Goal: Complete application form: Complete application form

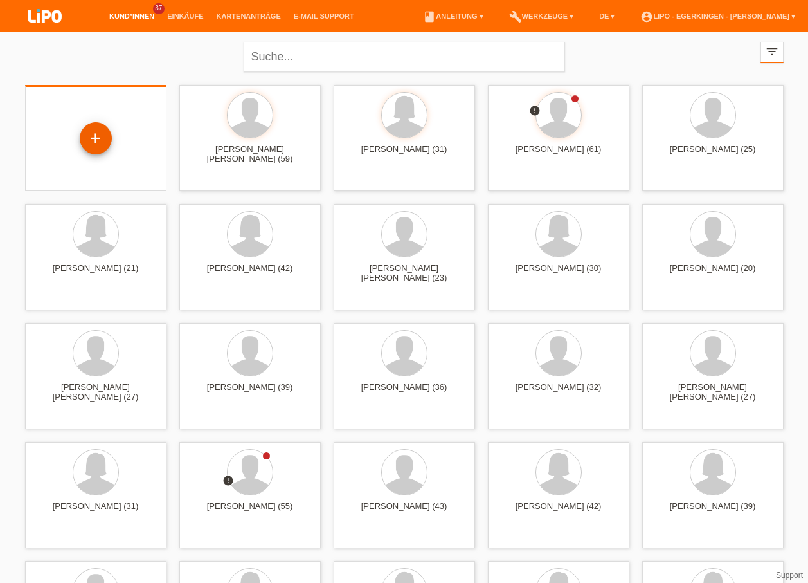
click at [93, 141] on div "+" at bounding box center [96, 138] width 32 height 32
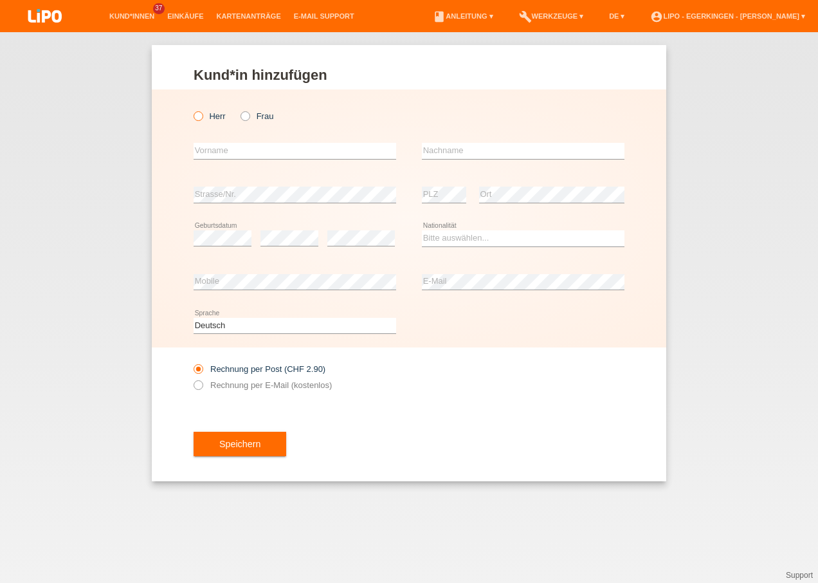
click at [192, 109] on icon at bounding box center [192, 109] width 0 height 0
click at [199, 113] on input "Herr" at bounding box center [198, 115] width 8 height 8
radio input "true"
click at [206, 146] on input "text" at bounding box center [295, 151] width 203 height 16
type input "ivan"
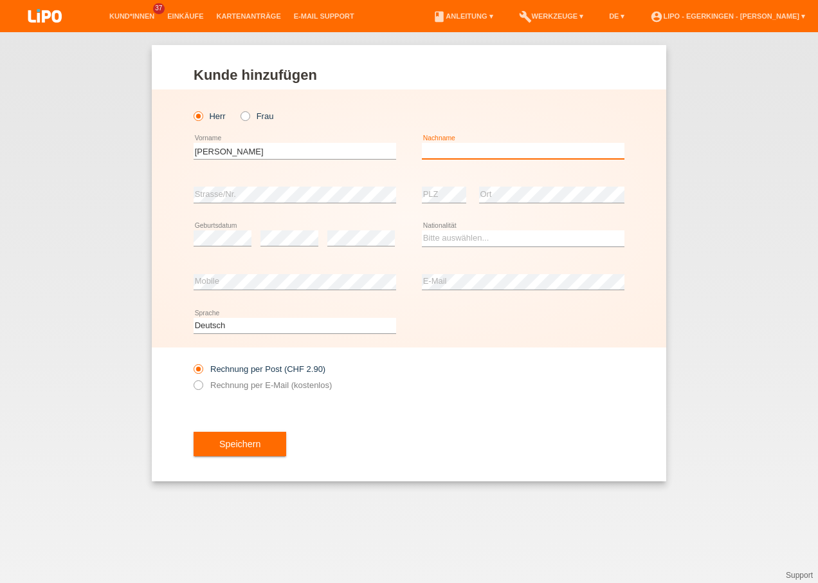
click at [448, 149] on input "text" at bounding box center [523, 151] width 203 height 16
type input "Ilic"
click at [197, 152] on input "ivan" at bounding box center [295, 151] width 203 height 16
type input "[PERSON_NAME]"
click at [455, 232] on select "Bitte auswählen... Schweiz Deutschland Liechtenstein Österreich ------------ Af…" at bounding box center [523, 237] width 203 height 15
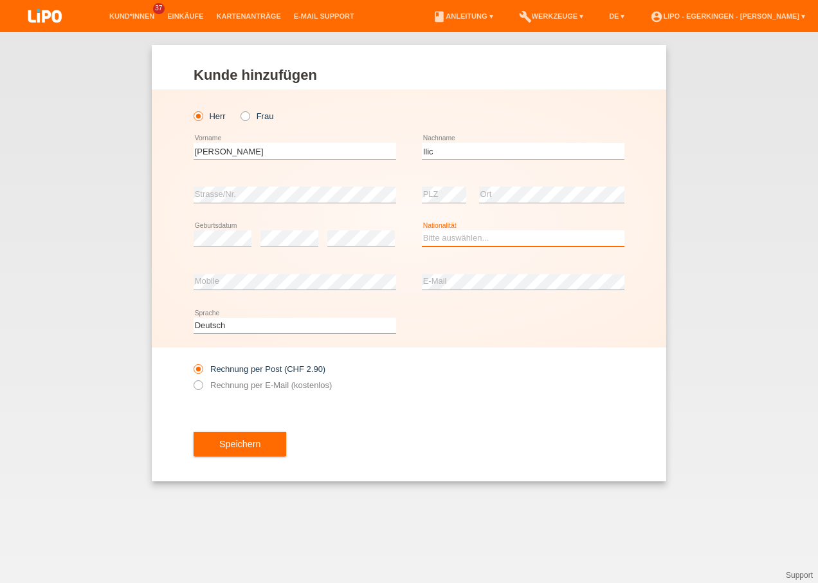
select select "RS"
click at [422, 230] on select "Bitte auswählen... Schweiz Deutschland Liechtenstein Österreich ------------ Af…" at bounding box center [523, 237] width 203 height 15
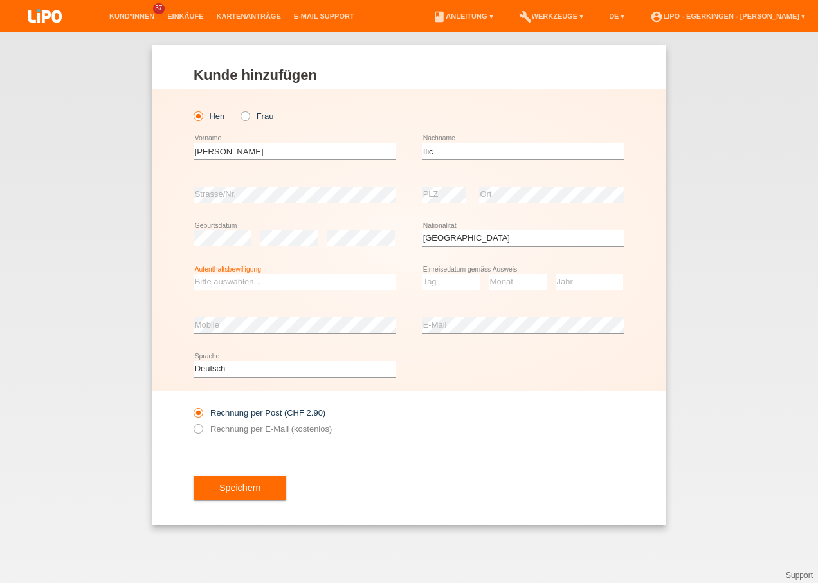
click at [248, 284] on select "Bitte auswählen... C B B - Flüchtlingsstatus Andere" at bounding box center [295, 281] width 203 height 15
select select "C"
click at [194, 274] on select "Bitte auswählen... C B B - Flüchtlingsstatus Andere" at bounding box center [295, 281] width 203 height 15
click at [428, 284] on select "Tag 01 02 03 04 05 06 07 08 09 10 11" at bounding box center [451, 281] width 58 height 15
select select "16"
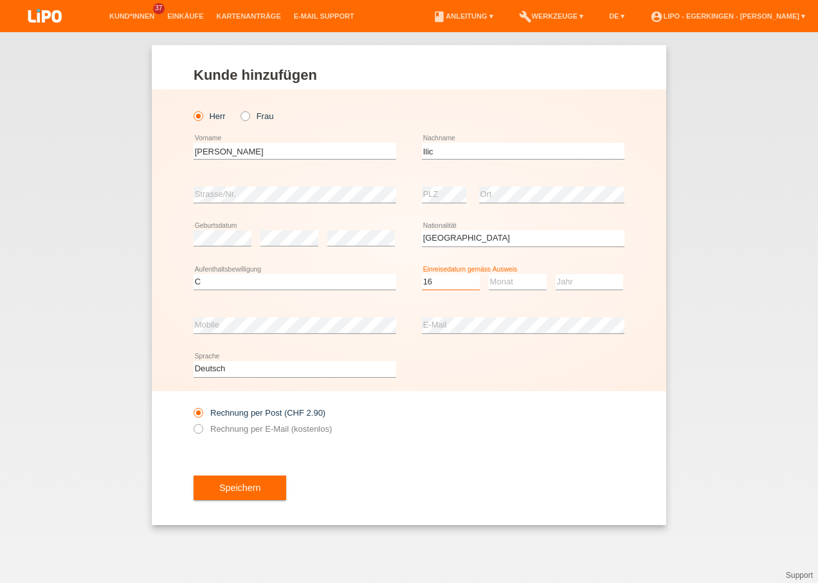
click at [422, 274] on select "Tag 01 02 03 04 05 06 07 08 09 10 11" at bounding box center [451, 281] width 58 height 15
click at [505, 278] on select "Monat 01 02 03 04 05 06 07 08 09 10 11" at bounding box center [518, 281] width 58 height 15
select select "12"
click at [489, 274] on select "Monat 01 02 03 04 05 06 07 08 09 10 11" at bounding box center [518, 281] width 58 height 15
drag, startPoint x: 584, startPoint y: 280, endPoint x: 568, endPoint y: 307, distance: 30.9
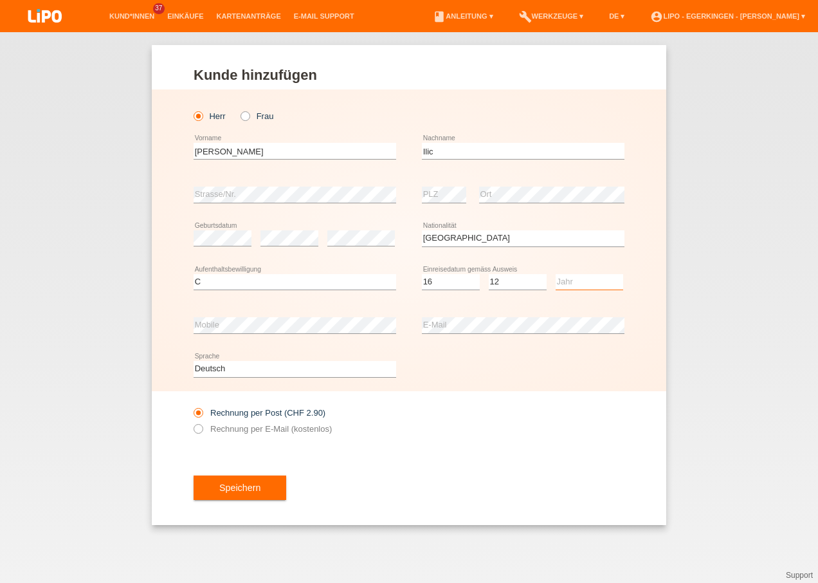
click at [584, 280] on select "Jahr 2025 2024 2023 2022 2021 2020 2019 2018 2017 2016 2015 2014 2013 2012 2011…" at bounding box center [590, 281] width 68 height 15
select select "2003"
click at [556, 274] on select "Jahr 2025 2024 2023 2022 2021 2020 2019 2018 2017 2016 2015 2014 2013 2012 2011…" at bounding box center [590, 281] width 68 height 15
click at [192, 422] on icon at bounding box center [192, 422] width 0 height 0
click at [202, 430] on input "Rechnung per E-Mail (kostenlos)" at bounding box center [198, 432] width 8 height 16
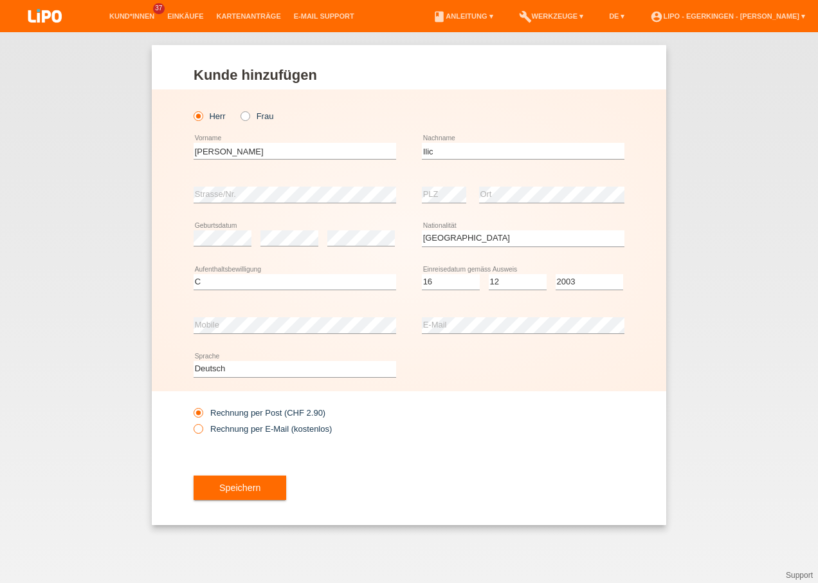
radio input "true"
click at [205, 411] on label "Rechnung per Post (CHF 2.90)" at bounding box center [260, 413] width 132 height 10
click at [202, 411] on input "Rechnung per Post (CHF 2.90)" at bounding box center [198, 416] width 8 height 16
radio input "true"
click at [414, 322] on div "error Mobile error E-Mail" at bounding box center [409, 326] width 431 height 44
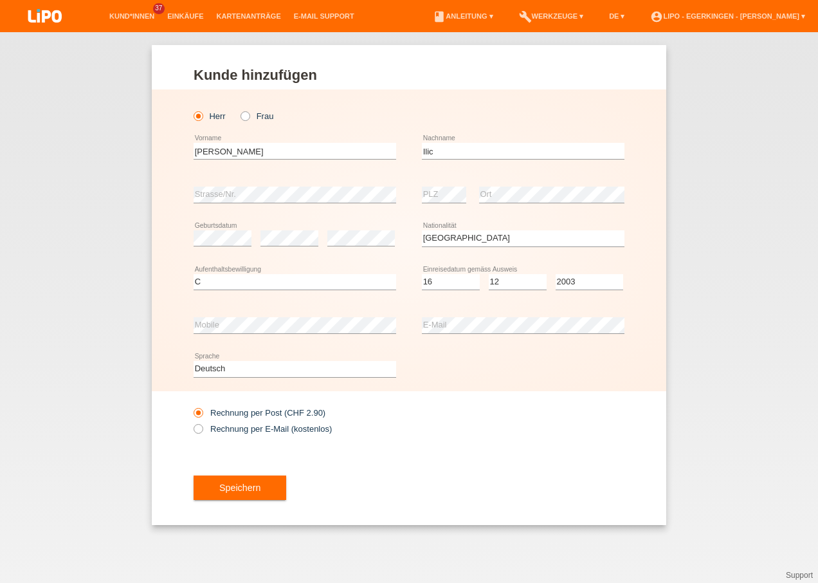
click at [246, 484] on span "Speichern" at bounding box center [239, 487] width 41 height 10
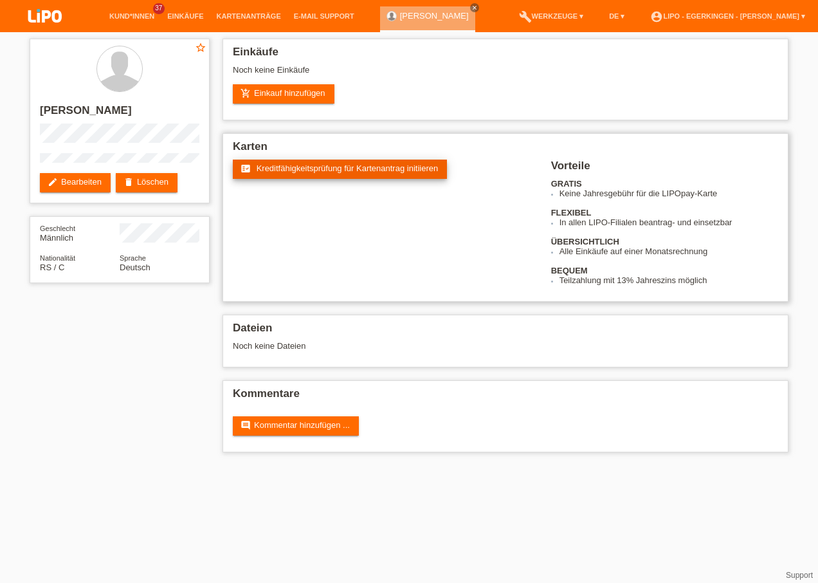
click at [355, 168] on span "Kreditfähigkeitsprüfung für Kartenantrag initiieren" at bounding box center [348, 168] width 182 height 10
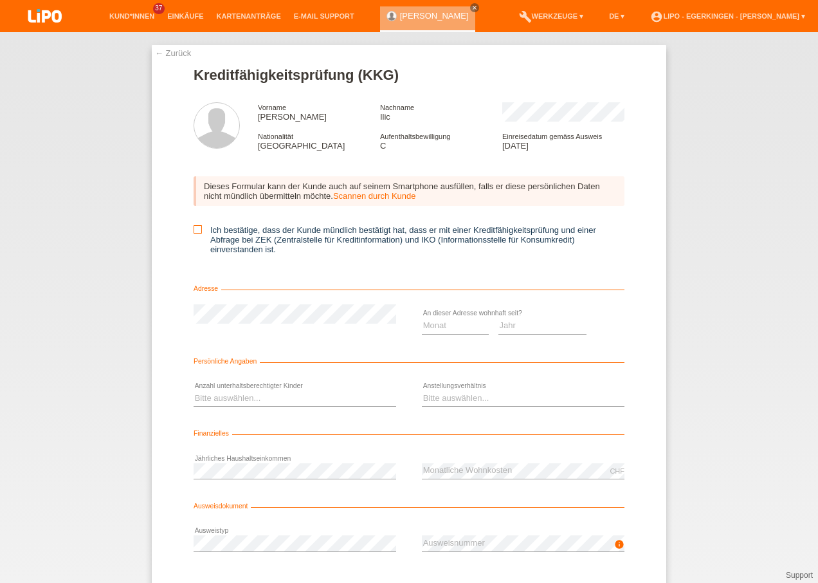
click at [194, 230] on icon at bounding box center [198, 229] width 8 height 8
click at [194, 230] on input "Ich bestätige, dass der Kunde mündlich bestätigt hat, dass er mit einer Kreditf…" at bounding box center [198, 229] width 8 height 8
checkbox input "true"
click at [503, 324] on select "Jahr 2025 2024 2023 2022 2021 2020 2019 2018 2017 2016 2015 2014 2013 2012 2011…" at bounding box center [542, 325] width 89 height 15
select select "2013"
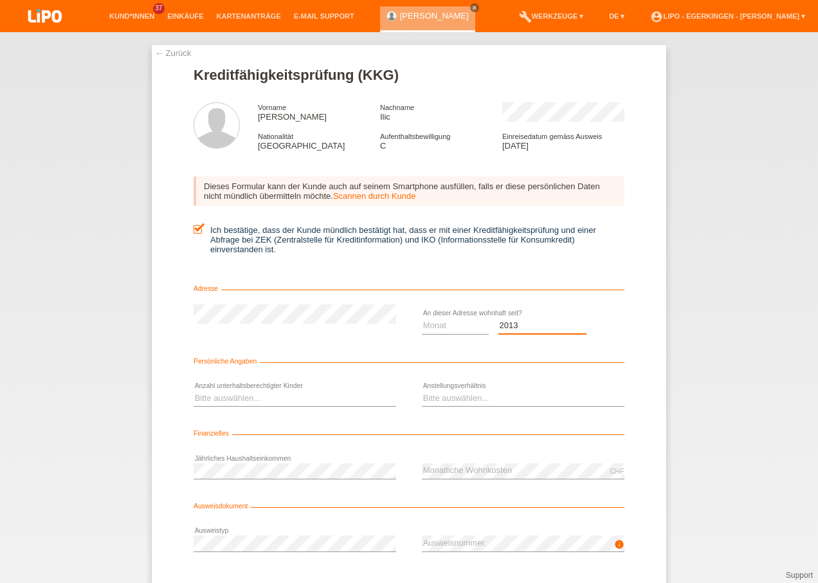
click at [498, 318] on select "Jahr 2025 2024 2023 2022 2021 2020 2019 2018 2017 2016 2015 2014 2013 2012 2011…" at bounding box center [542, 325] width 89 height 15
drag, startPoint x: 451, startPoint y: 327, endPoint x: 455, endPoint y: 334, distance: 7.5
click at [453, 326] on select "Monat 01 02 03 04 05 06 07 08 09 10" at bounding box center [455, 325] width 67 height 15
click at [422, 318] on select "Monat 01 02 03 04 05 06 07 08 09 10" at bounding box center [455, 325] width 67 height 15
click at [462, 327] on select "Monat 01 02 03 04 05 06 07 08 09 10" at bounding box center [455, 325] width 67 height 15
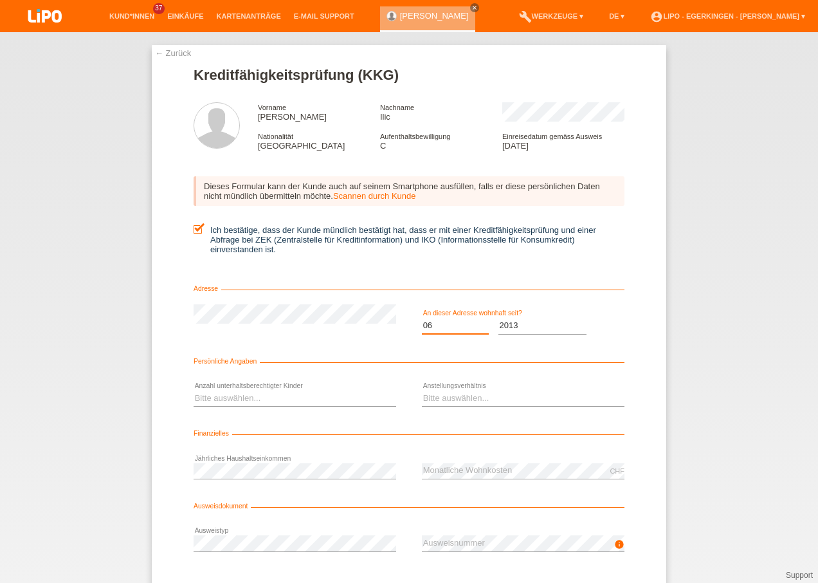
select select "03"
click at [422, 318] on select "Monat 01 02 03 04 05 06 07 08 09 10" at bounding box center [455, 325] width 67 height 15
click at [274, 397] on select "Bitte auswählen... 0 1 2 3 4 5 6 7 8 9" at bounding box center [295, 397] width 203 height 15
select select "1"
click at [194, 390] on select "Bitte auswählen... 0 1 2 3 4 5 6 7 8 9" at bounding box center [295, 397] width 203 height 15
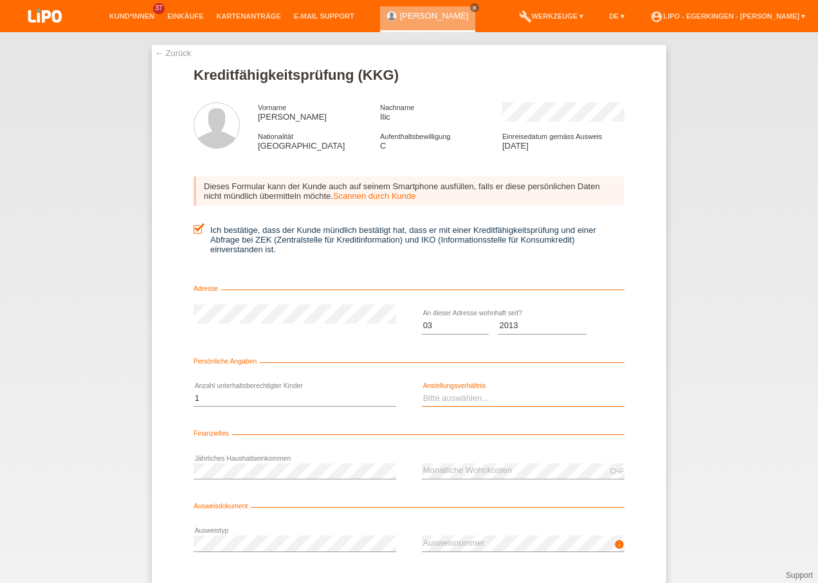
click at [451, 399] on select "Bitte auswählen... Unbefristet Befristet Lehrling/Student Pensioniert Nicht arb…" at bounding box center [523, 397] width 203 height 15
select select "UNLIMITED"
click at [422, 390] on select "Bitte auswählen... Unbefristet Befristet Lehrling/Student Pensioniert Nicht arb…" at bounding box center [523, 397] width 203 height 15
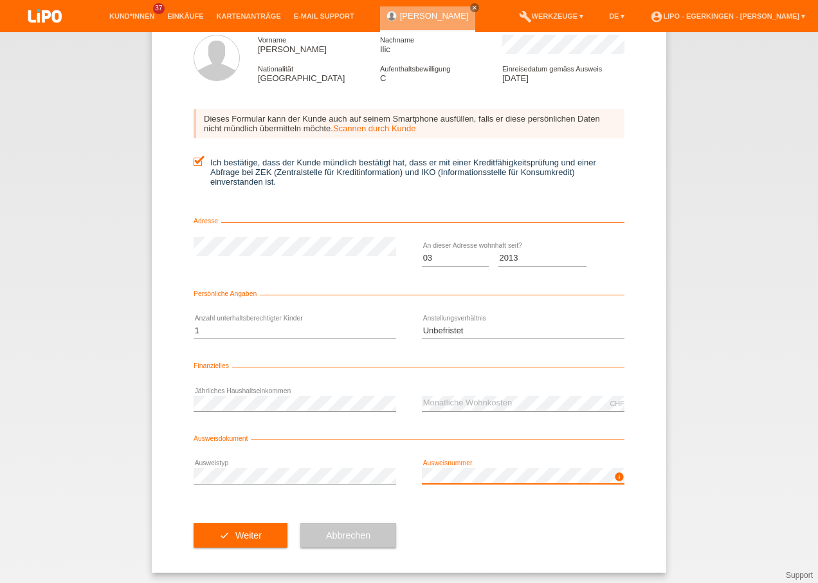
scroll to position [70, 0]
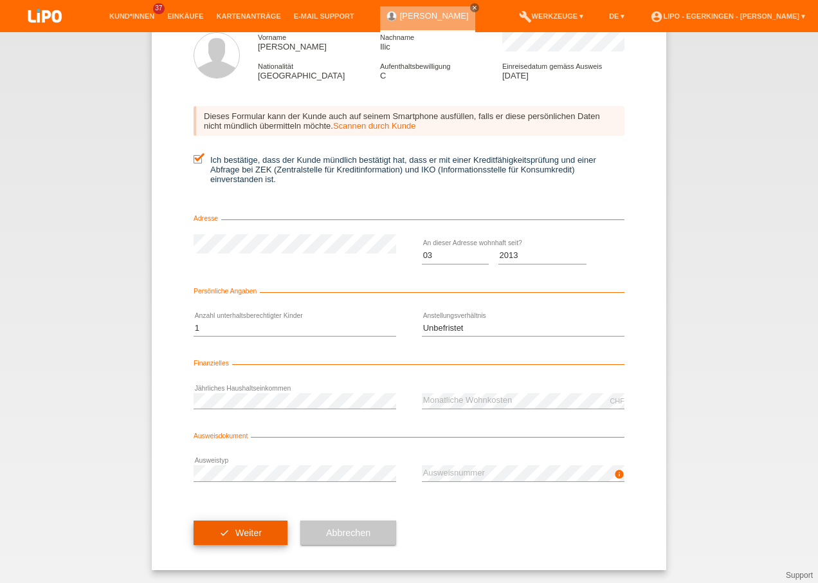
click at [266, 533] on button "check Weiter" at bounding box center [241, 532] width 94 height 24
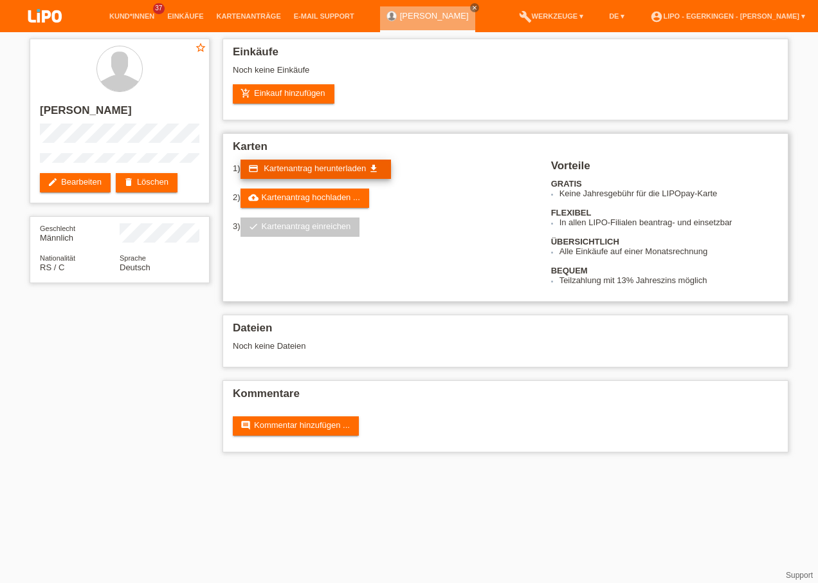
click at [313, 170] on span "Kartenantrag herunterladen" at bounding box center [315, 168] width 102 height 10
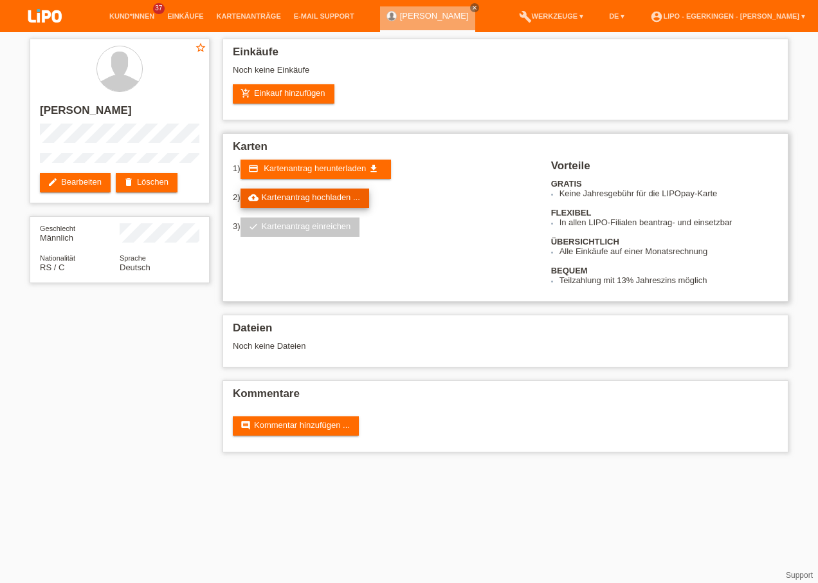
click at [317, 190] on link "cloud_upload Kartenantrag hochladen ..." at bounding box center [304, 197] width 129 height 19
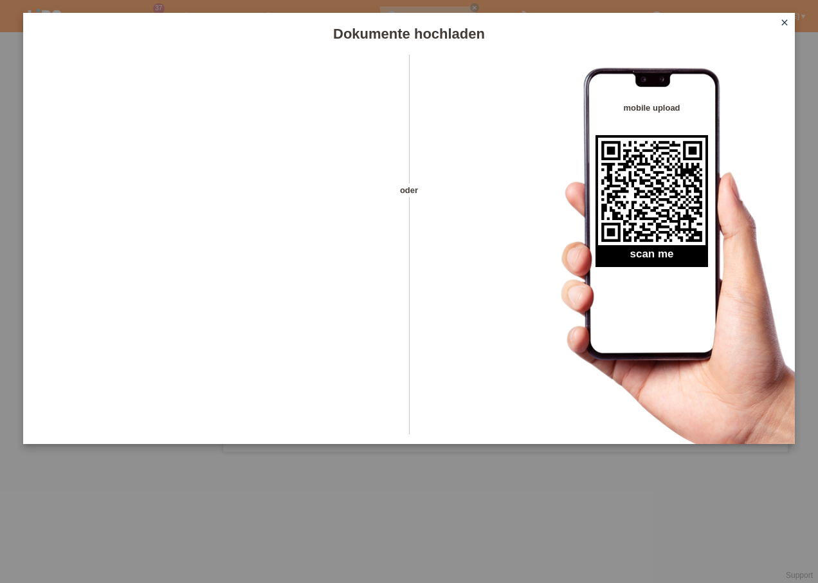
click at [783, 19] on icon "close" at bounding box center [784, 22] width 10 height 10
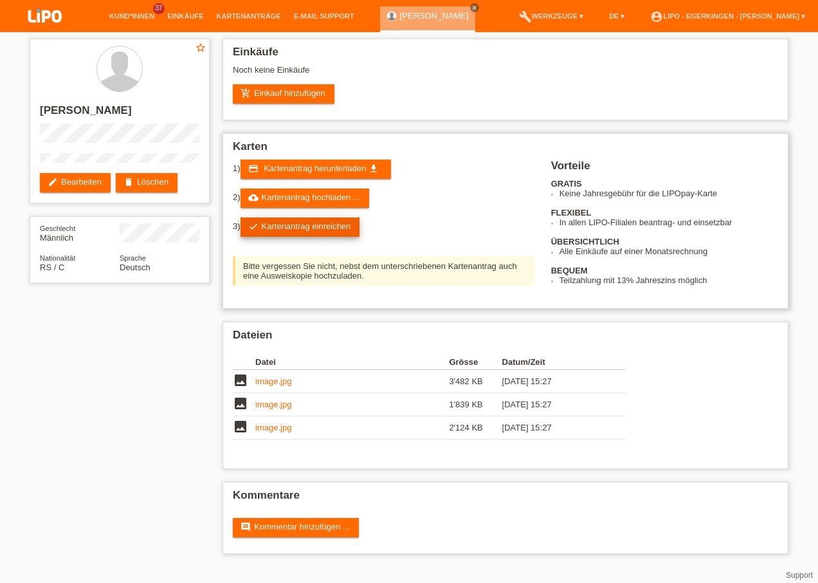
click at [314, 230] on link "check Kartenantrag einreichen" at bounding box center [300, 226] width 120 height 19
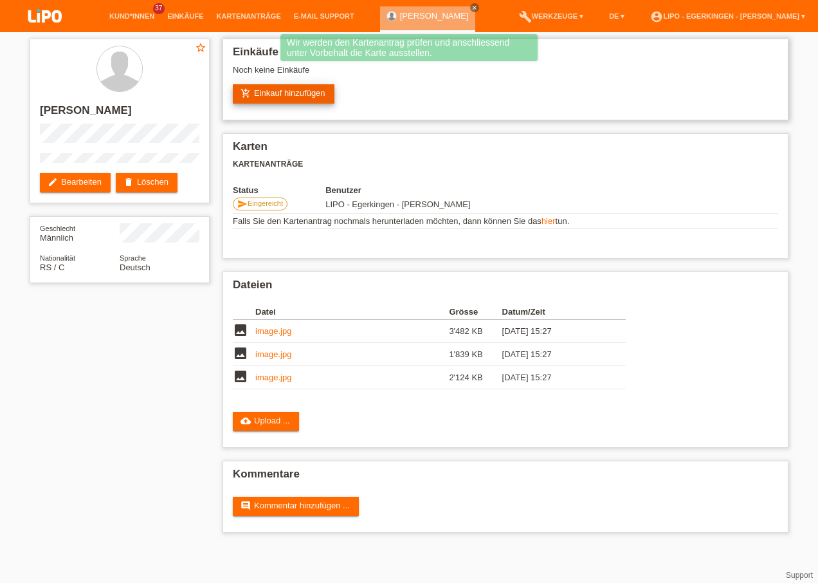
click at [289, 96] on link "add_shopping_cart Einkauf hinzufügen" at bounding box center [284, 93] width 102 height 19
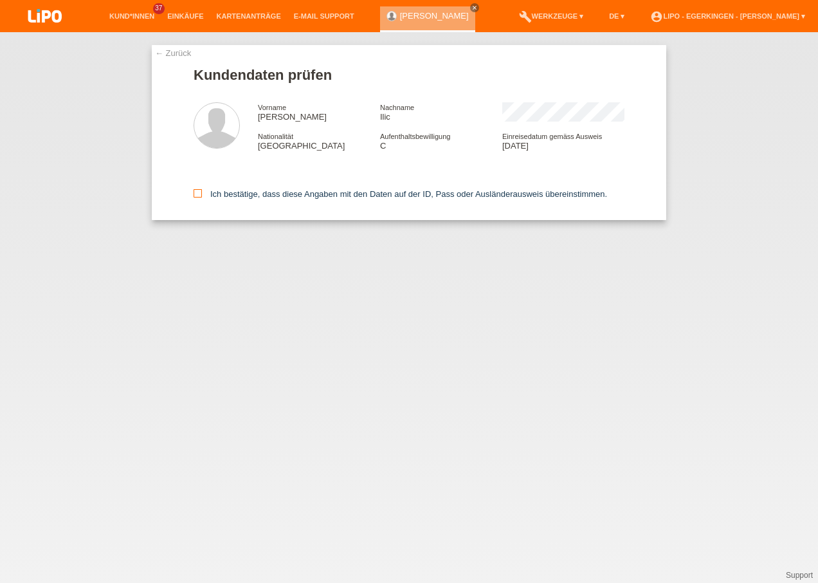
click at [199, 190] on div "Ich bestätige, dass diese Angaben mit den Daten auf der ID, Pass oder Ausländer…" at bounding box center [409, 191] width 431 height 57
click at [196, 192] on icon at bounding box center [198, 193] width 8 height 8
click at [196, 192] on input "Ich bestätige, dass diese Angaben mit den Daten auf der ID, Pass oder Ausländer…" at bounding box center [198, 193] width 8 height 8
checkbox input "true"
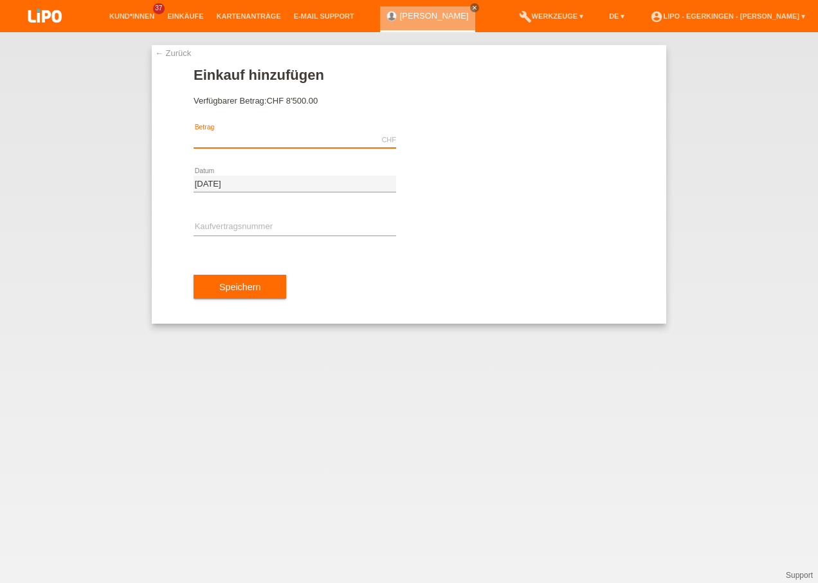
click at [212, 136] on input "text" at bounding box center [295, 140] width 203 height 16
type input "1257.30"
click at [266, 228] on input "text" at bounding box center [295, 227] width 203 height 16
click at [230, 226] on input "text" at bounding box center [295, 227] width 203 height 16
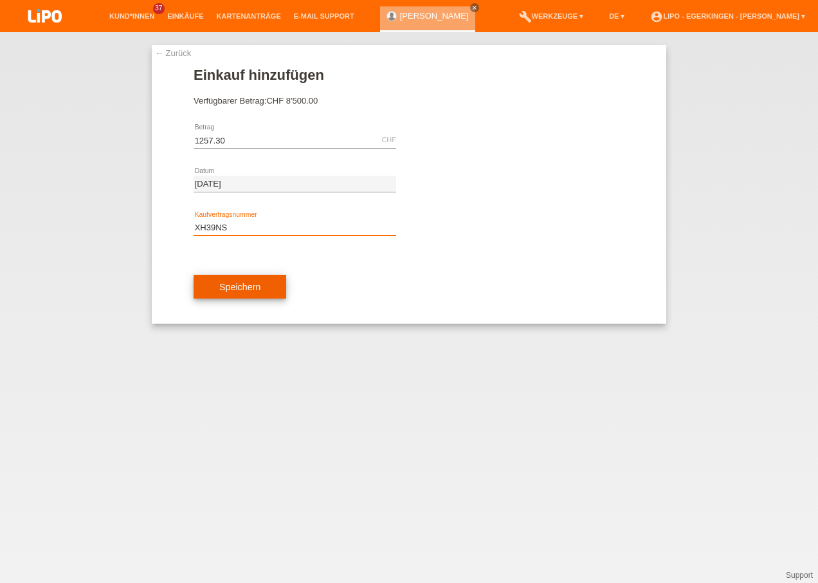
type input "XH39NS"
click at [223, 287] on span "Speichern" at bounding box center [239, 287] width 41 height 10
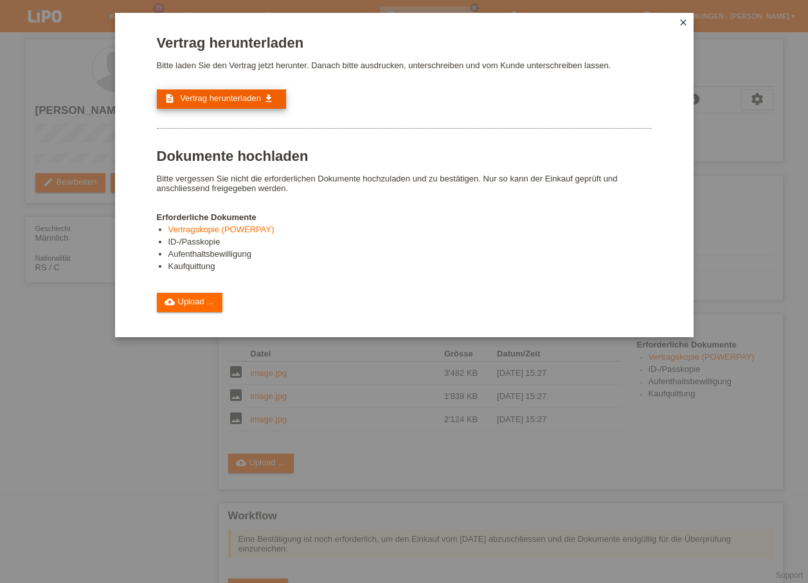
click at [244, 104] on link "description Vertrag herunterladen get_app" at bounding box center [221, 98] width 129 height 19
click at [206, 300] on link "cloud_upload Upload ..." at bounding box center [190, 302] width 66 height 19
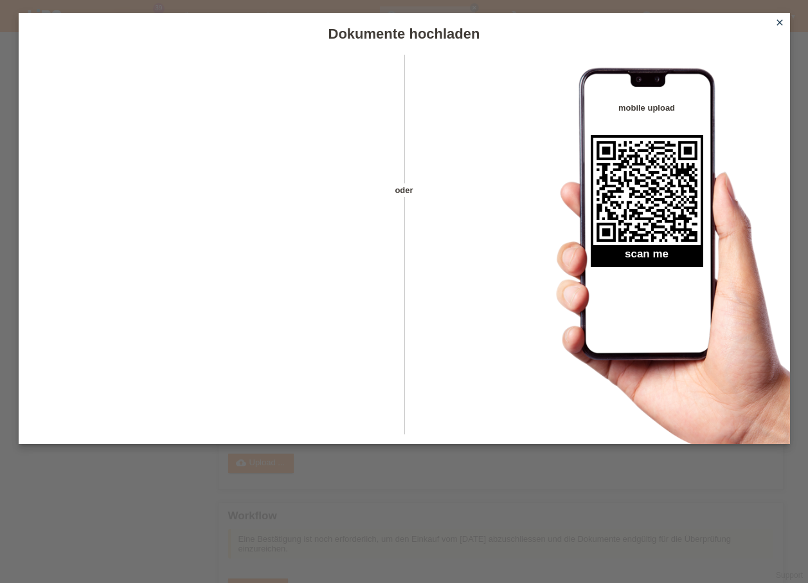
click at [181, 494] on div "Dokumente hochladen oder mobile upload scan me close" at bounding box center [404, 291] width 808 height 583
click at [777, 21] on icon "close" at bounding box center [780, 22] width 10 height 10
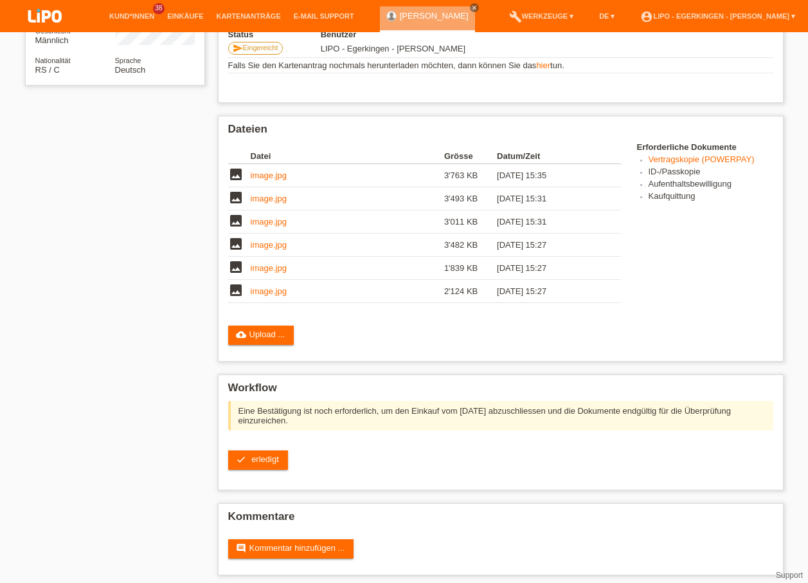
scroll to position [203, 0]
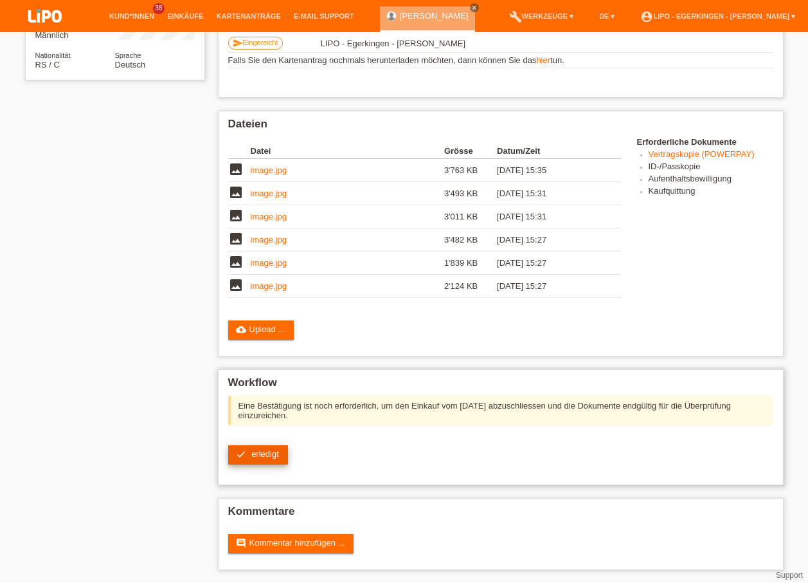
click at [265, 459] on link "check erledigt" at bounding box center [258, 454] width 60 height 19
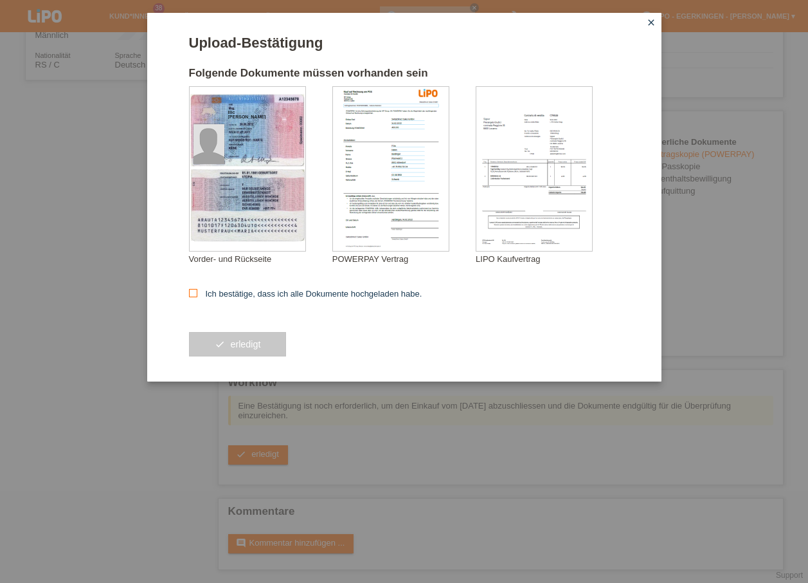
click at [194, 293] on icon at bounding box center [193, 293] width 8 height 8
click at [194, 293] on input "Ich bestätige, dass ich alle Dokumente hochgeladen habe." at bounding box center [193, 293] width 8 height 8
checkbox input "true"
click at [211, 341] on button "check erledigt" at bounding box center [238, 344] width 98 height 24
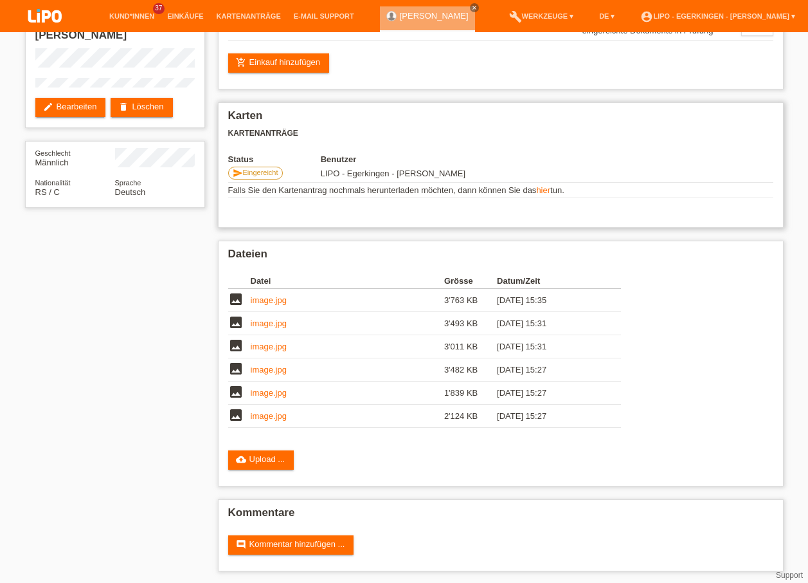
scroll to position [77, 0]
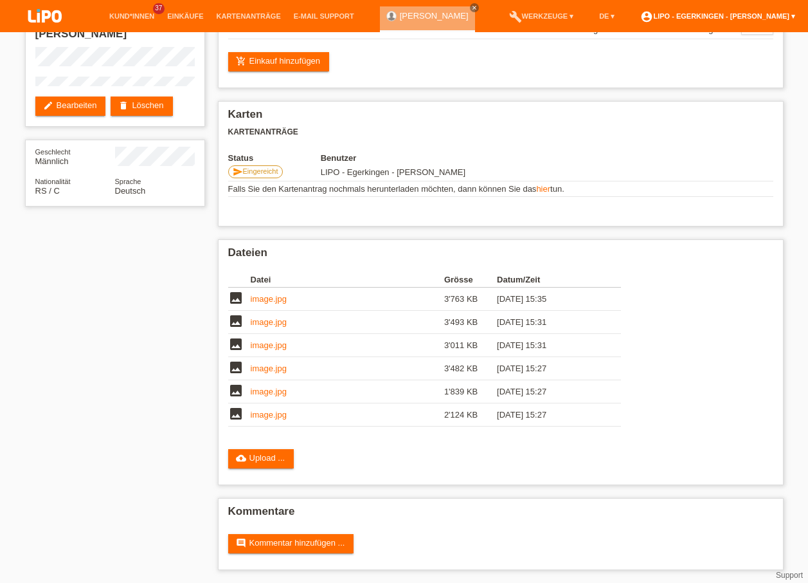
click at [757, 15] on link "account_circle LIPO - Egerkingen - [PERSON_NAME] ▾" at bounding box center [718, 16] width 168 height 8
click at [614, 68] on link "Logout" at bounding box center [617, 67] width 26 height 10
